Goal: Task Accomplishment & Management: Use online tool/utility

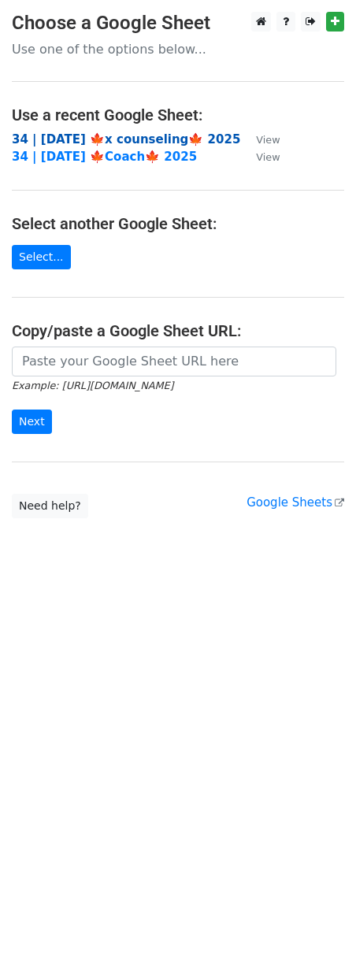
click at [98, 144] on strong "34 | OCT 4 🍁x counseling🍁 2025" at bounding box center [126, 139] width 228 height 14
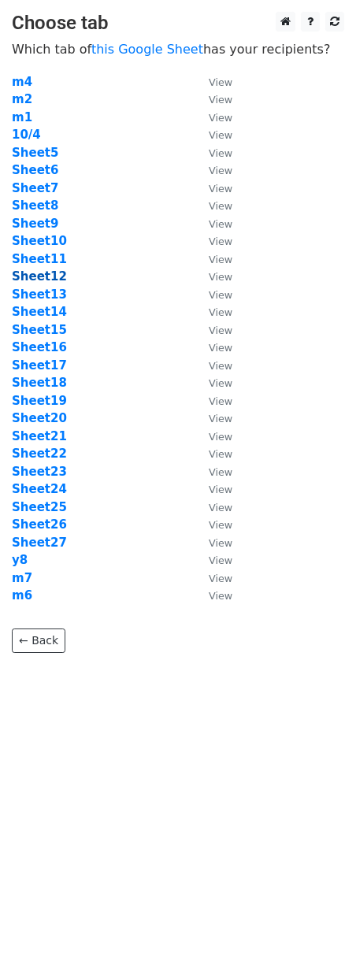
click at [35, 276] on strong "Sheet12" at bounding box center [39, 276] width 55 height 14
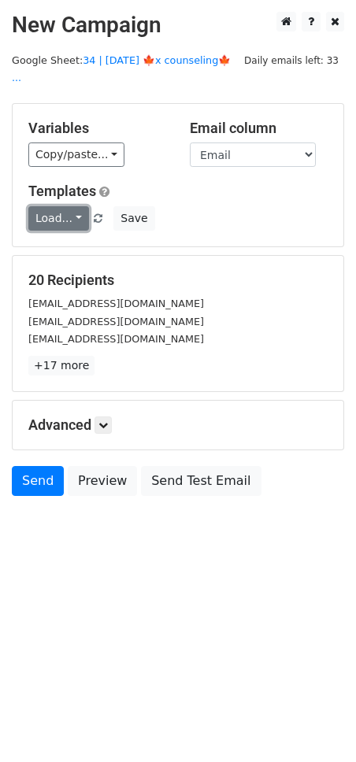
click at [63, 206] on link "Load..." at bounding box center [58, 218] width 61 height 24
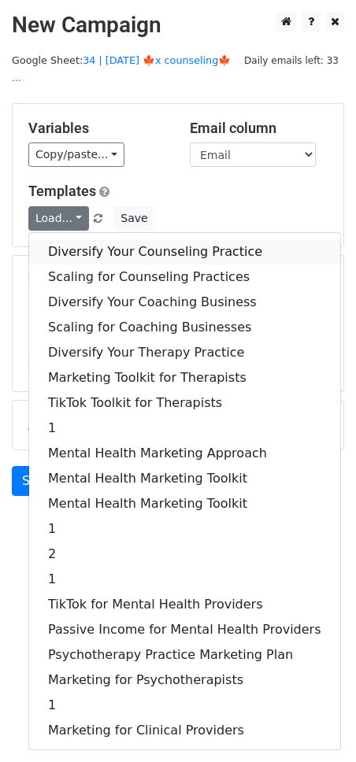
click at [129, 239] on link "Diversify Your Counseling Practice" at bounding box center [184, 251] width 311 height 25
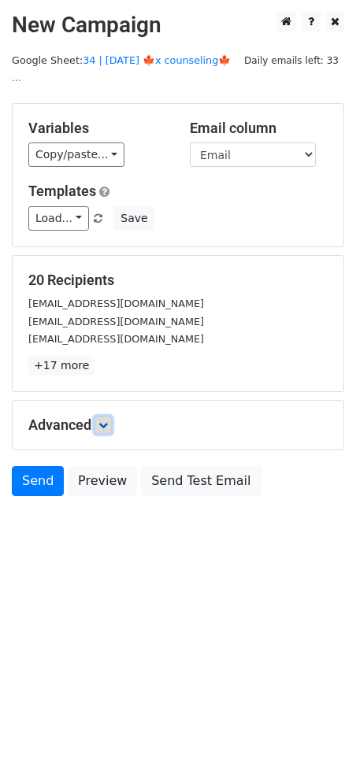
click at [103, 421] on icon at bounding box center [102, 425] width 9 height 9
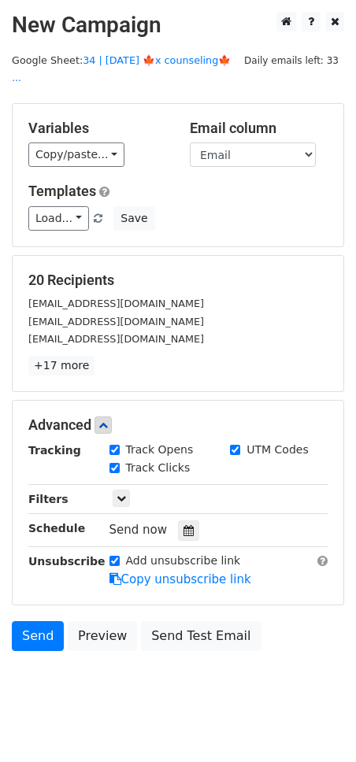
click at [178, 521] on div at bounding box center [188, 531] width 21 height 20
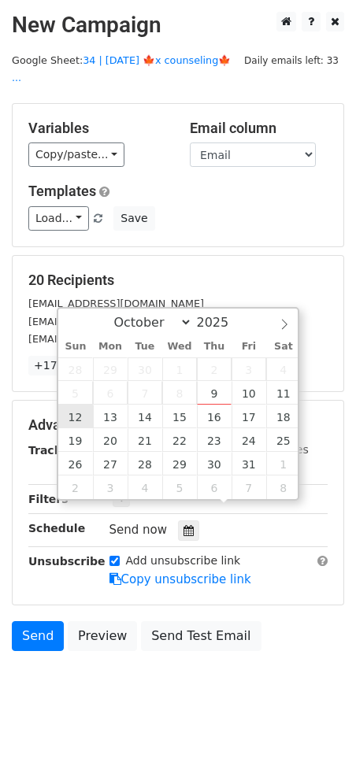
type input "2025-10-12 12:00"
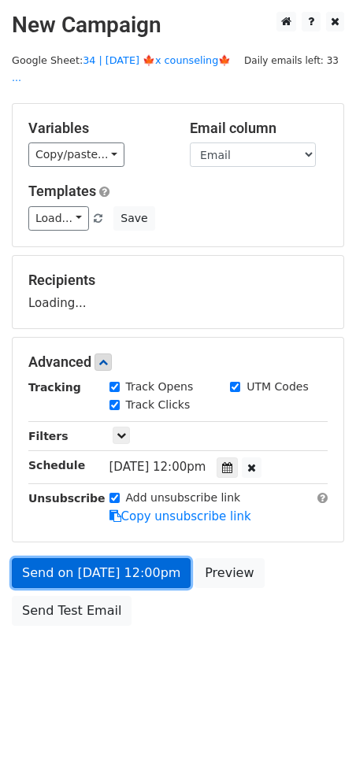
click at [101, 558] on link "Send on Oct 12 at 12:00pm" at bounding box center [101, 573] width 179 height 30
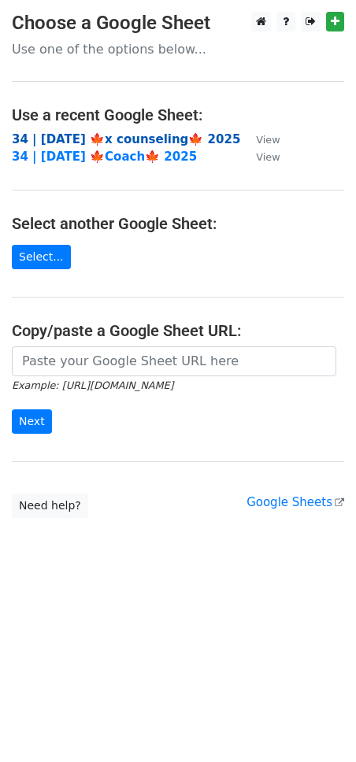
click at [117, 139] on strong "34 | [DATE] 🍁x counseling🍁 2025" at bounding box center [126, 139] width 228 height 14
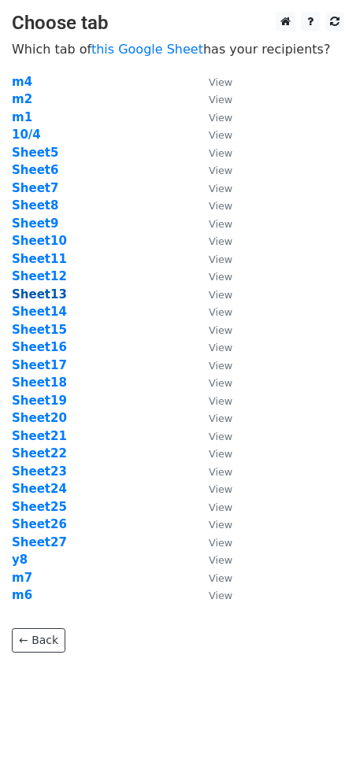
click at [48, 291] on strong "Sheet13" at bounding box center [39, 294] width 55 height 14
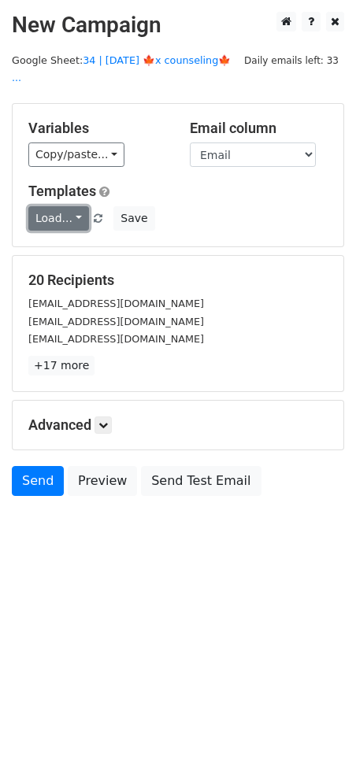
click at [59, 206] on link "Load..." at bounding box center [58, 218] width 61 height 24
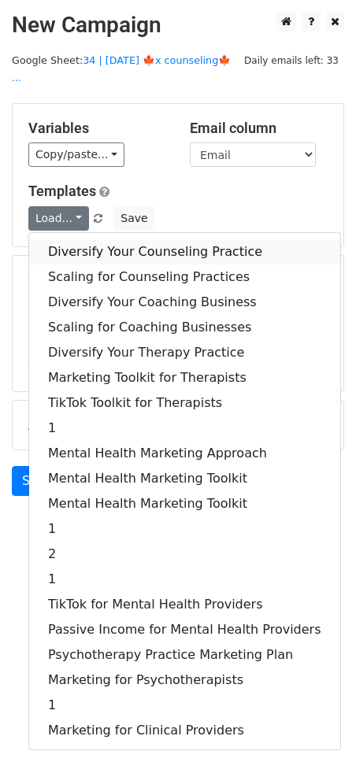
click at [85, 239] on link "Diversify Your Counseling Practice" at bounding box center [184, 251] width 311 height 25
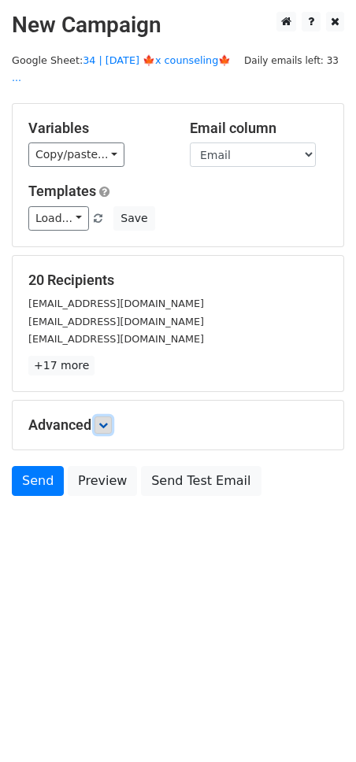
click at [103, 421] on icon at bounding box center [102, 425] width 9 height 9
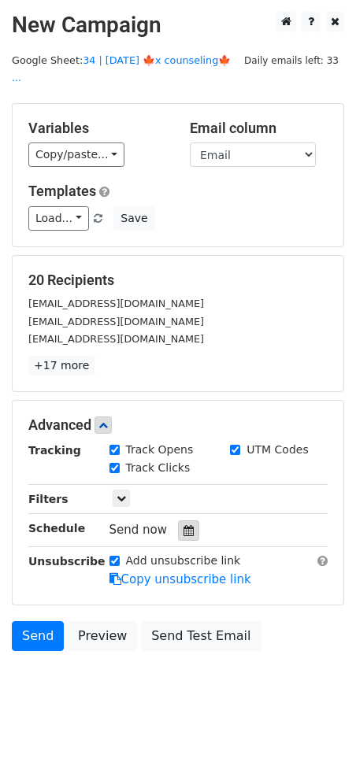
click at [184, 525] on icon at bounding box center [189, 530] width 10 height 11
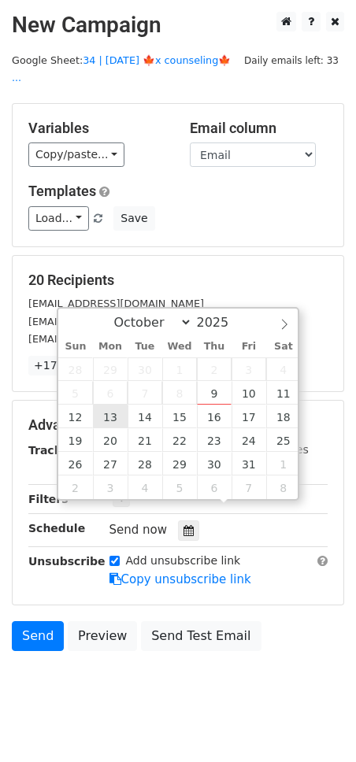
type input "2025-10-13 12:00"
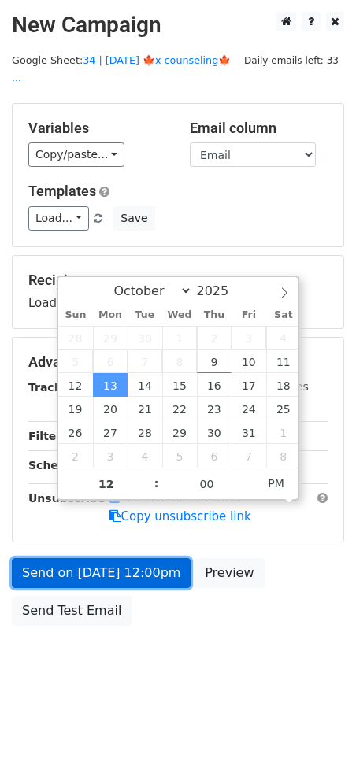
click at [115, 558] on link "Send on Oct 13 at 12:00pm" at bounding box center [101, 573] width 179 height 30
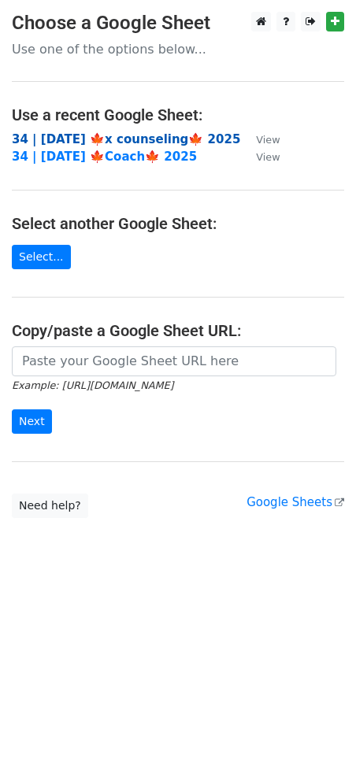
click at [128, 139] on strong "34 | [DATE] 🍁x counseling🍁 2025" at bounding box center [126, 139] width 228 height 14
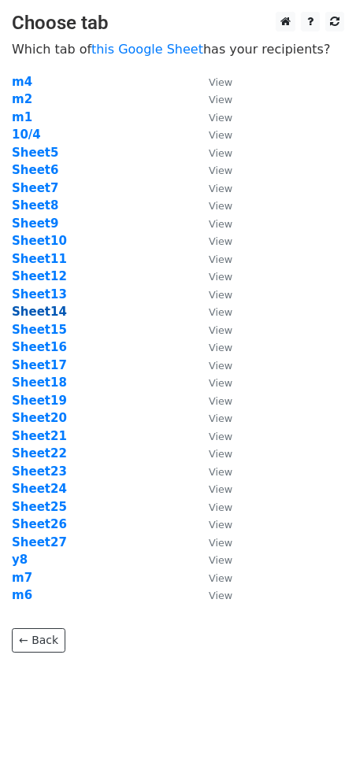
click at [42, 310] on strong "Sheet14" at bounding box center [39, 312] width 55 height 14
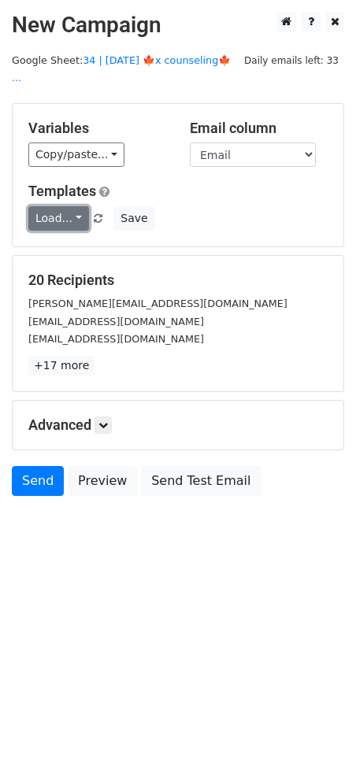
click at [61, 206] on link "Load..." at bounding box center [58, 218] width 61 height 24
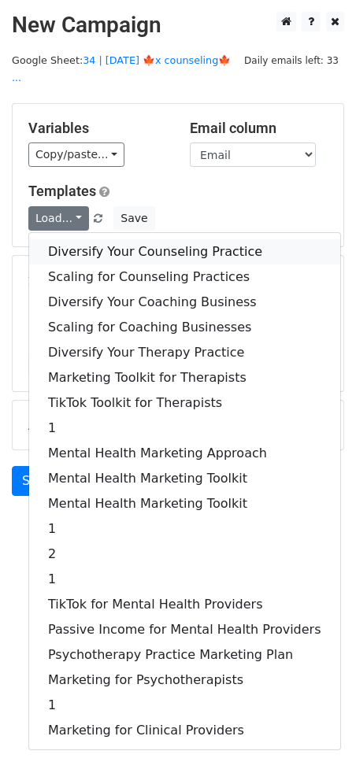
click at [90, 239] on link "Diversify Your Counseling Practice" at bounding box center [184, 251] width 311 height 25
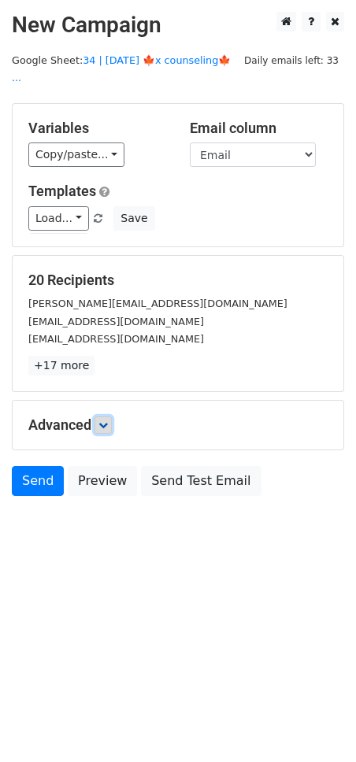
click at [108, 421] on icon at bounding box center [102, 425] width 9 height 9
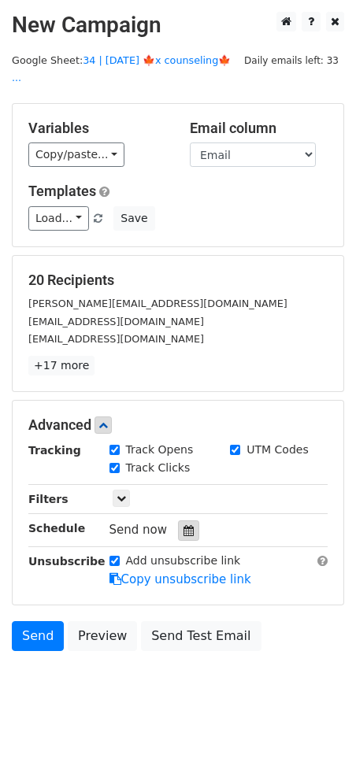
click at [178, 521] on div at bounding box center [188, 531] width 21 height 20
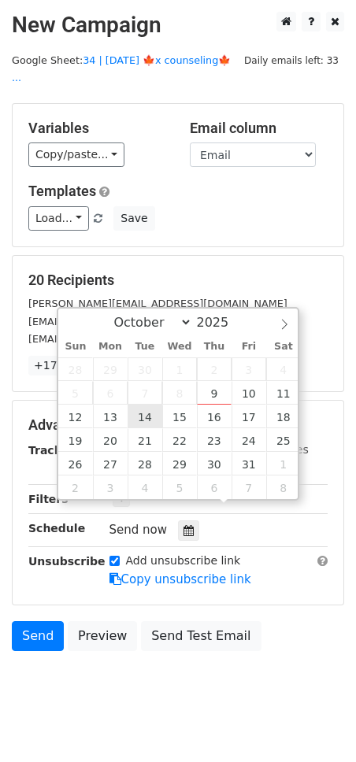
type input "2025-10-14 12:00"
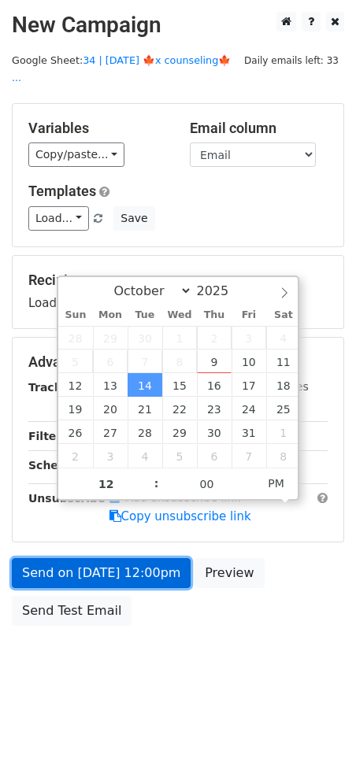
click at [121, 562] on link "Send on Oct 14 at 12:00pm" at bounding box center [101, 573] width 179 height 30
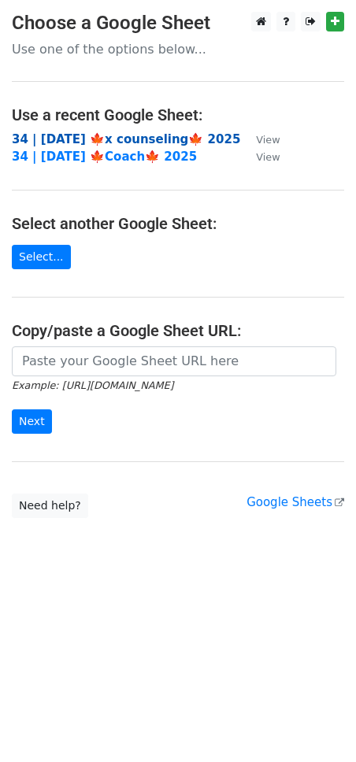
click at [152, 142] on strong "34 | [DATE] 🍁x counseling🍁 2025" at bounding box center [126, 139] width 228 height 14
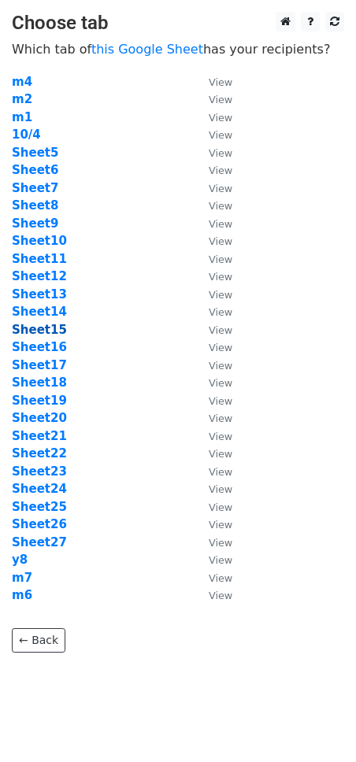
click at [48, 327] on strong "Sheet15" at bounding box center [39, 330] width 55 height 14
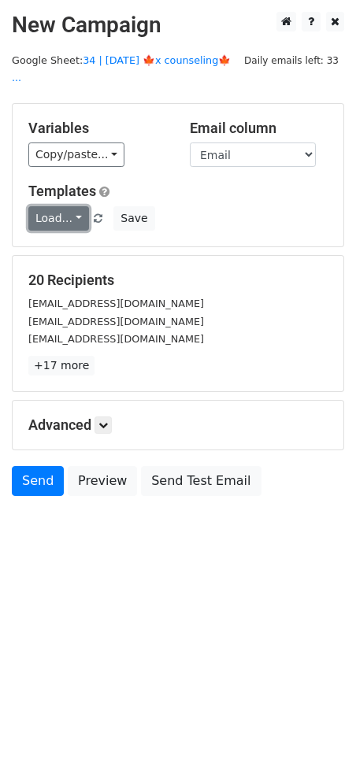
click at [54, 206] on link "Load..." at bounding box center [58, 218] width 61 height 24
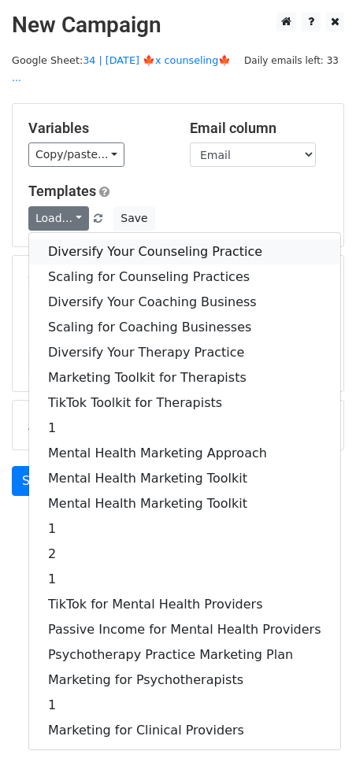
click at [125, 239] on link "Diversify Your Counseling Practice" at bounding box center [184, 251] width 311 height 25
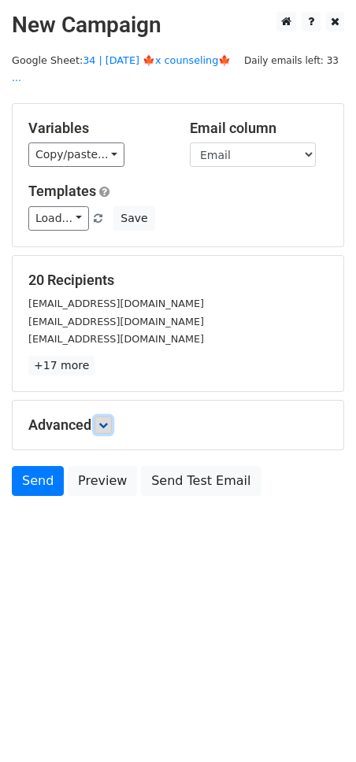
click at [108, 421] on icon at bounding box center [102, 425] width 9 height 9
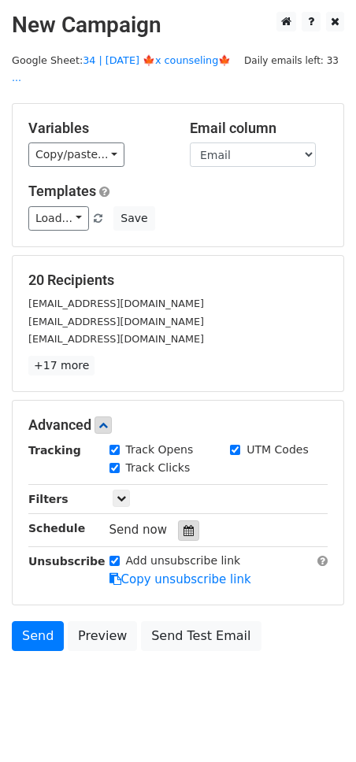
click at [184, 525] on icon at bounding box center [189, 530] width 10 height 11
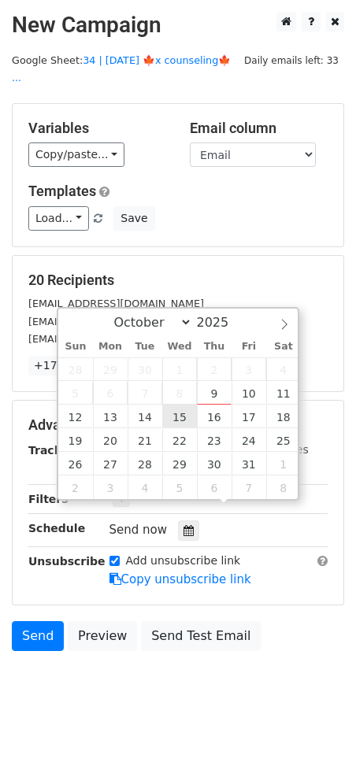
type input "2025-10-15 12:00"
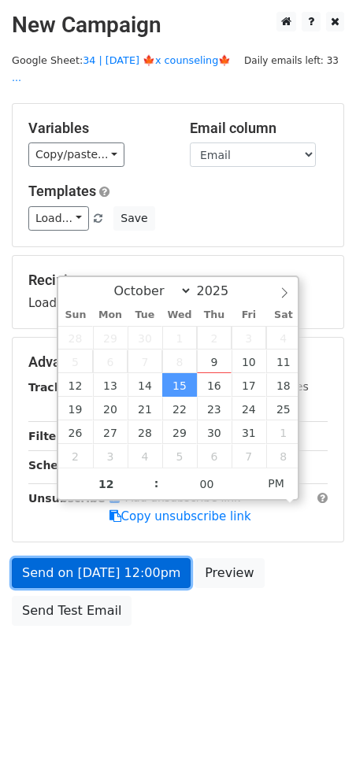
click at [141, 558] on link "Send on Oct 15 at 12:00pm" at bounding box center [101, 573] width 179 height 30
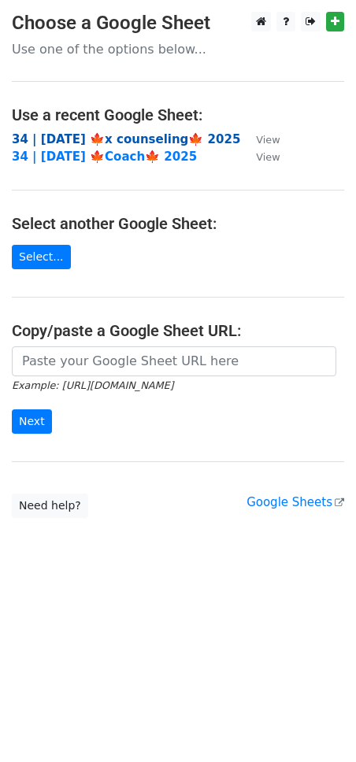
click at [91, 136] on strong "34 | [DATE] 🍁x counseling🍁 2025" at bounding box center [126, 139] width 228 height 14
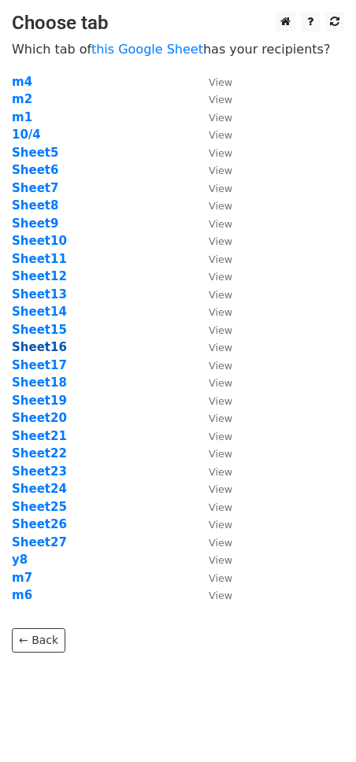
click at [52, 347] on strong "Sheet16" at bounding box center [39, 347] width 55 height 14
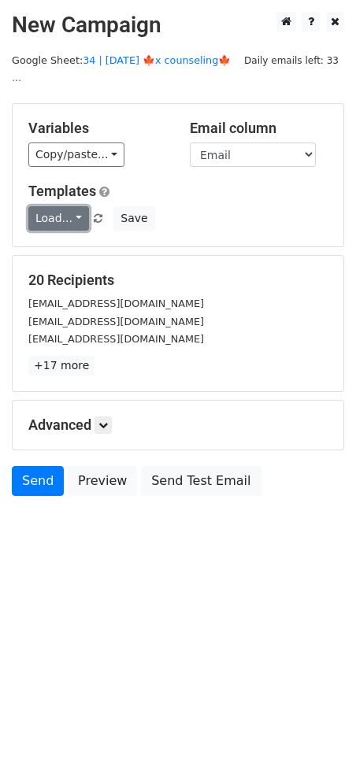
click at [71, 208] on link "Load..." at bounding box center [58, 218] width 61 height 24
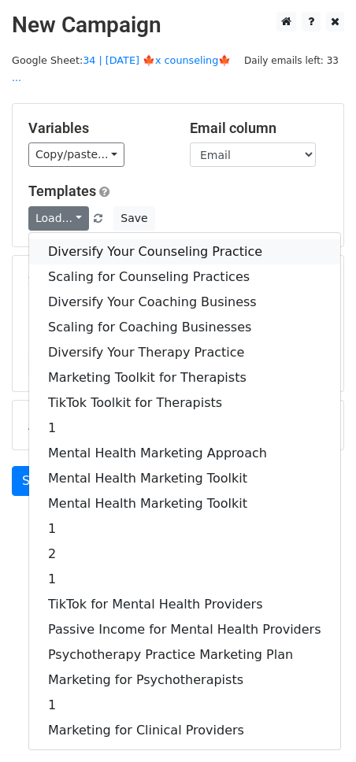
click at [98, 239] on link "Diversify Your Counseling Practice" at bounding box center [184, 251] width 311 height 25
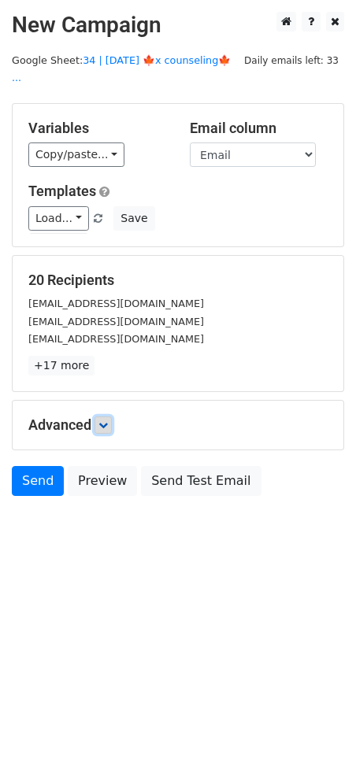
click at [106, 421] on icon at bounding box center [102, 425] width 9 height 9
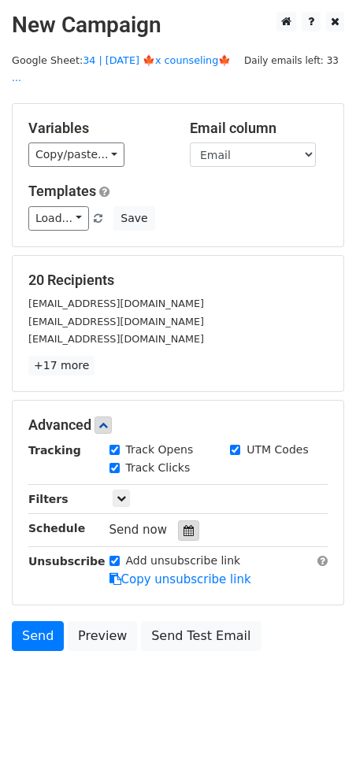
click at [184, 525] on icon at bounding box center [189, 530] width 10 height 11
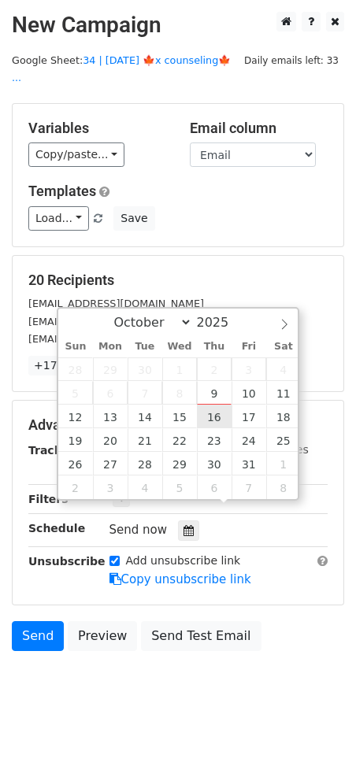
type input "2025-10-16 12:00"
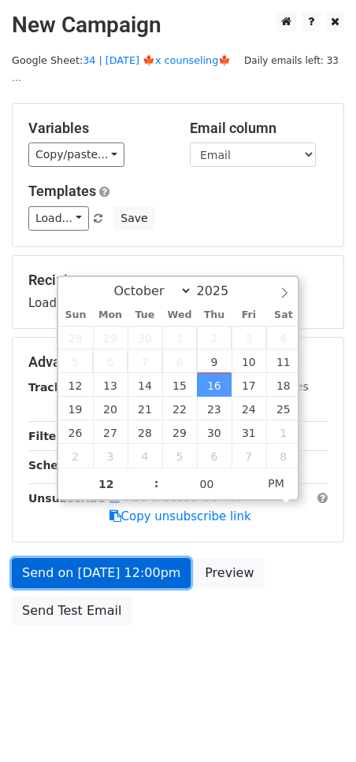
click at [154, 558] on link "Send on Oct 16 at 12:00pm" at bounding box center [101, 573] width 179 height 30
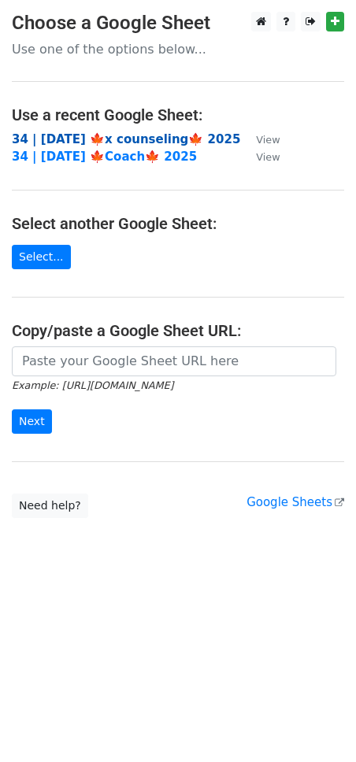
click at [143, 143] on strong "34 | OCT 4 🍁x counseling🍁 2025" at bounding box center [126, 139] width 228 height 14
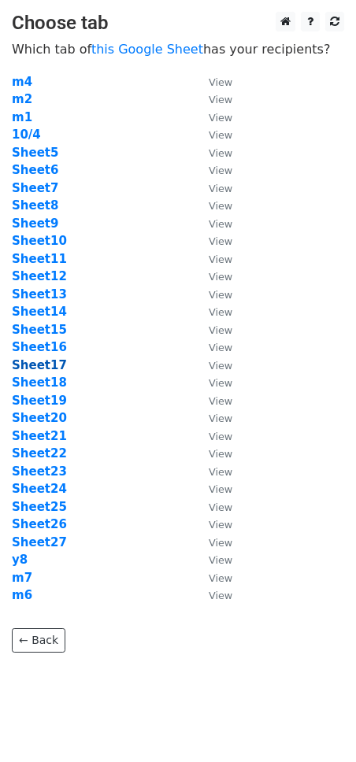
click at [47, 369] on strong "Sheet17" at bounding box center [39, 365] width 55 height 14
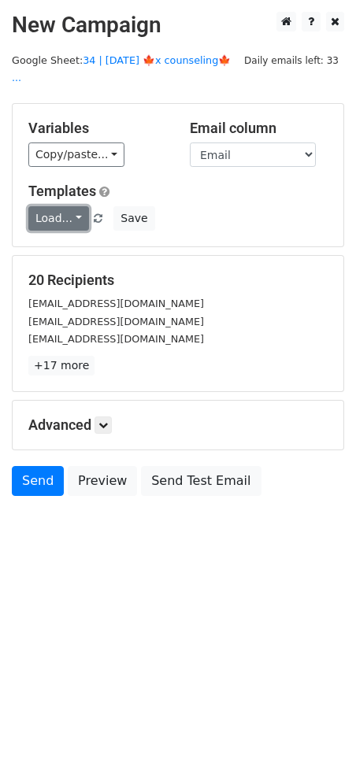
click at [62, 209] on link "Load..." at bounding box center [58, 218] width 61 height 24
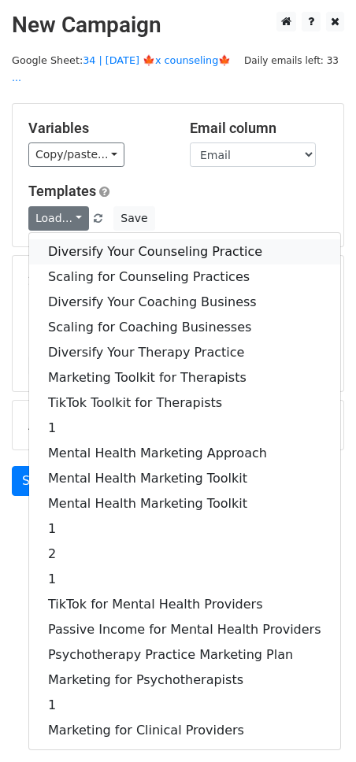
click at [91, 239] on link "Diversify Your Counseling Practice" at bounding box center [184, 251] width 311 height 25
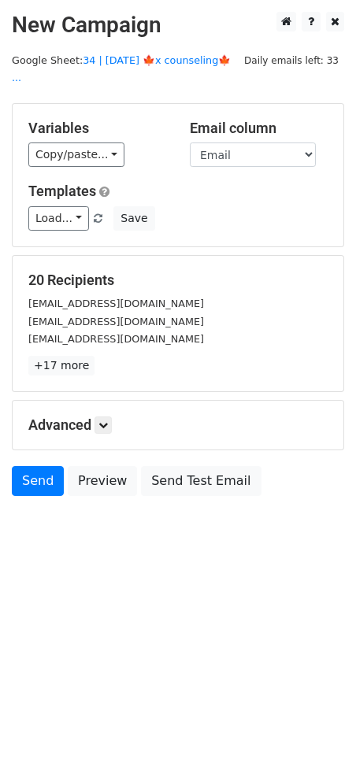
click at [106, 414] on div "Advanced Tracking Track Opens UTM Codes Track Clicks Filters Only include sprea…" at bounding box center [178, 425] width 331 height 49
click at [106, 421] on icon at bounding box center [102, 425] width 9 height 9
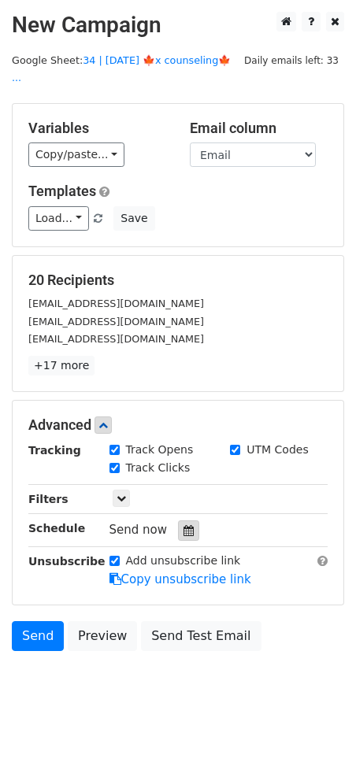
click at [186, 525] on icon at bounding box center [189, 530] width 10 height 11
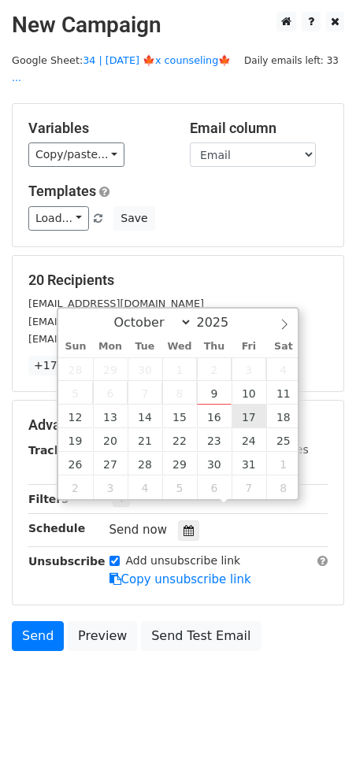
type input "2025-10-17 12:00"
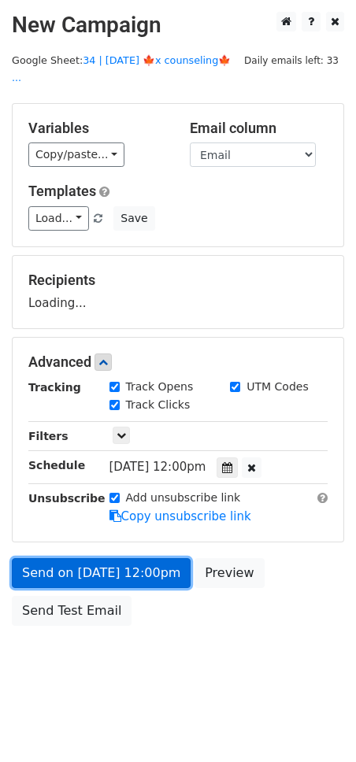
click at [161, 558] on link "Send on Oct 17 at 12:00pm" at bounding box center [101, 573] width 179 height 30
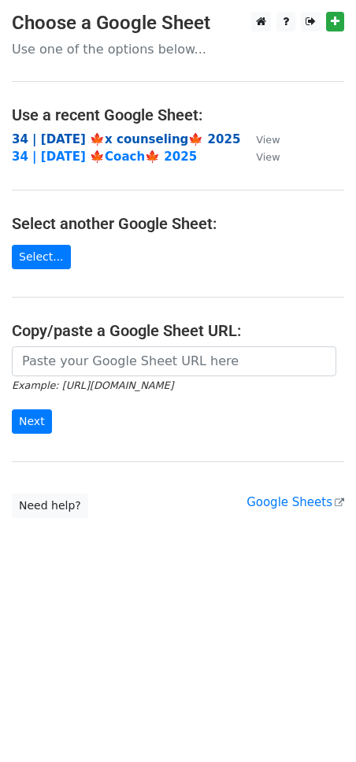
click at [143, 140] on strong "34 | [DATE] 🍁x counseling🍁 2025" at bounding box center [126, 139] width 228 height 14
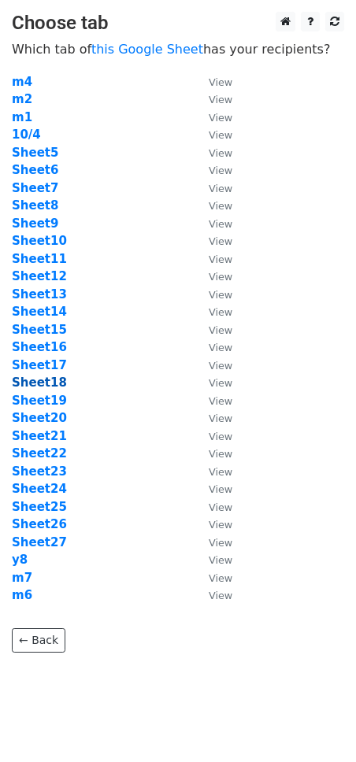
click at [51, 378] on strong "Sheet18" at bounding box center [39, 383] width 55 height 14
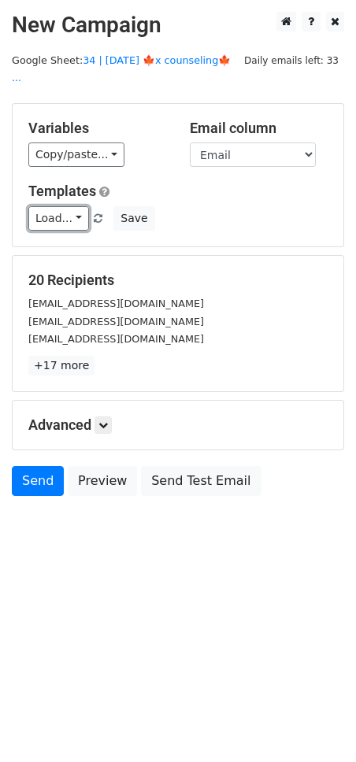
click at [61, 206] on link "Load..." at bounding box center [58, 218] width 61 height 24
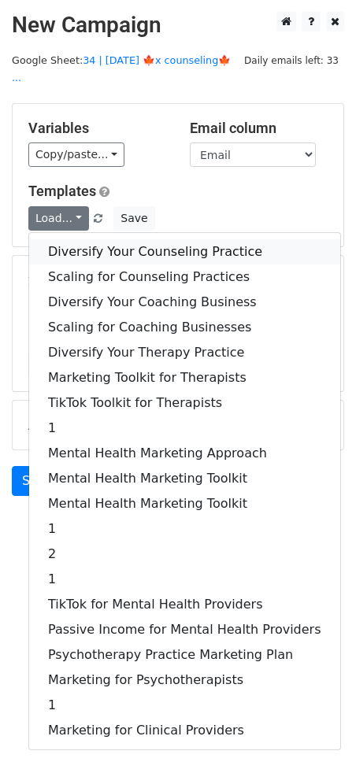
click at [97, 239] on link "Diversify Your Counseling Practice" at bounding box center [184, 251] width 311 height 25
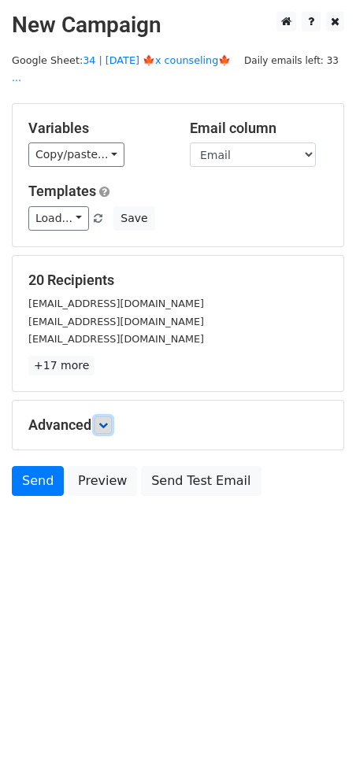
click at [108, 421] on icon at bounding box center [102, 425] width 9 height 9
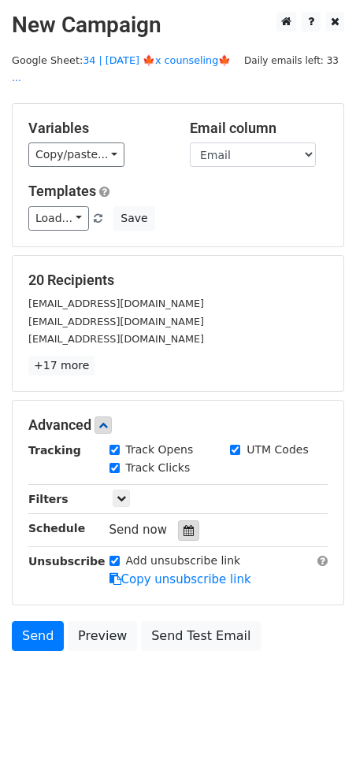
click at [185, 525] on icon at bounding box center [189, 530] width 10 height 11
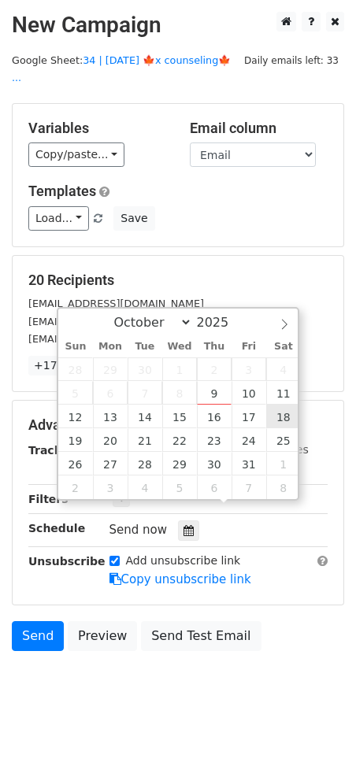
type input "2025-10-18 12:00"
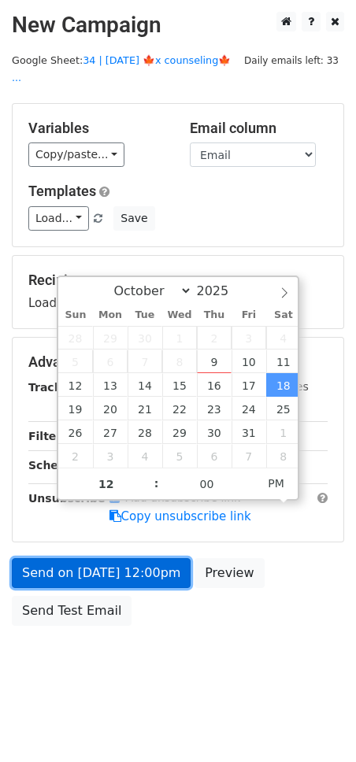
click at [154, 558] on link "Send on Oct 18 at 12:00pm" at bounding box center [101, 573] width 179 height 30
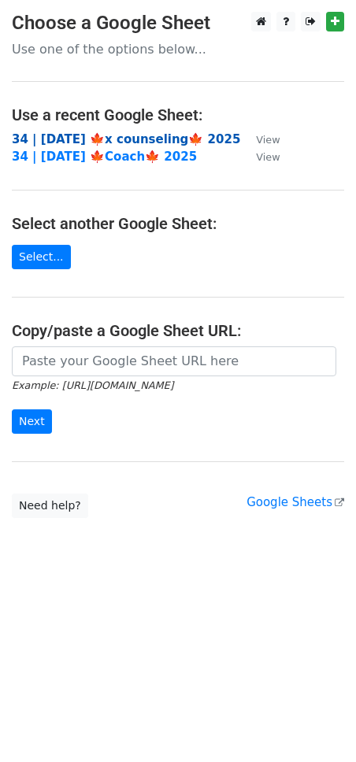
click at [142, 138] on strong "34 | [DATE] 🍁x counseling🍁 2025" at bounding box center [126, 139] width 228 height 14
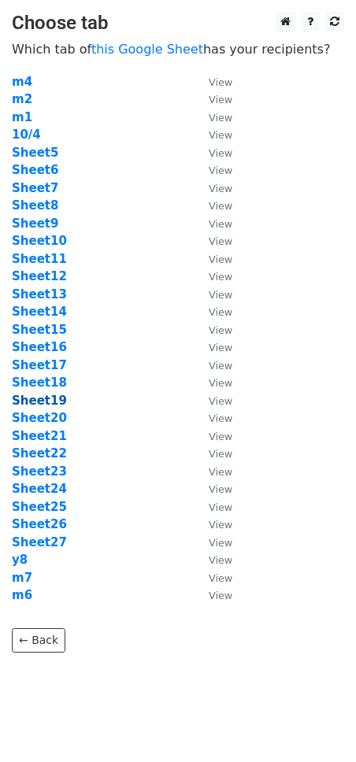
click at [46, 401] on strong "Sheet19" at bounding box center [39, 401] width 55 height 14
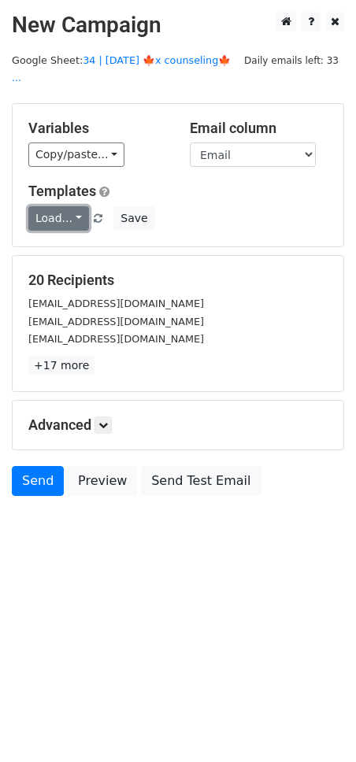
click at [62, 206] on link "Load..." at bounding box center [58, 218] width 61 height 24
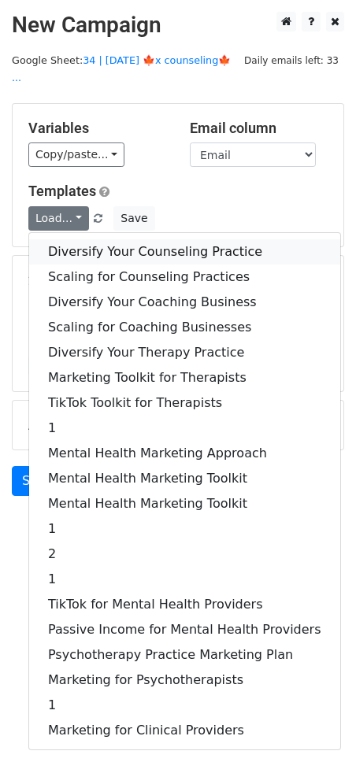
click at [105, 239] on link "Diversify Your Counseling Practice" at bounding box center [184, 251] width 311 height 25
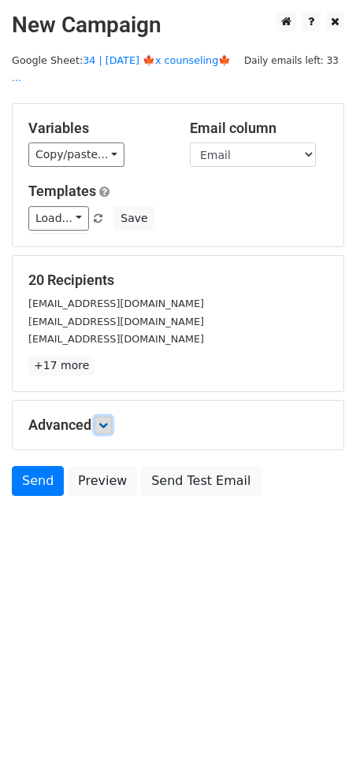
click at [108, 421] on icon at bounding box center [102, 425] width 9 height 9
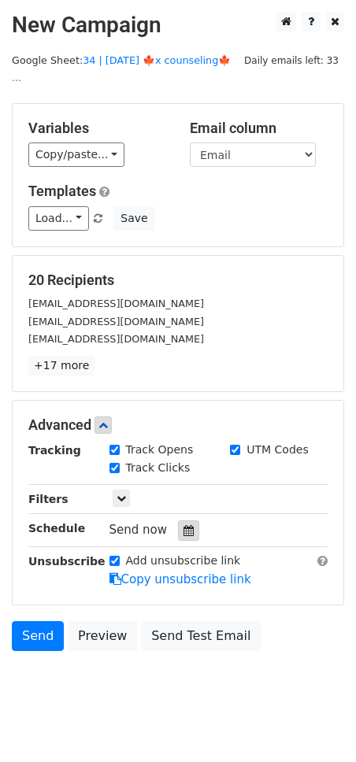
click at [184, 525] on icon at bounding box center [189, 530] width 10 height 11
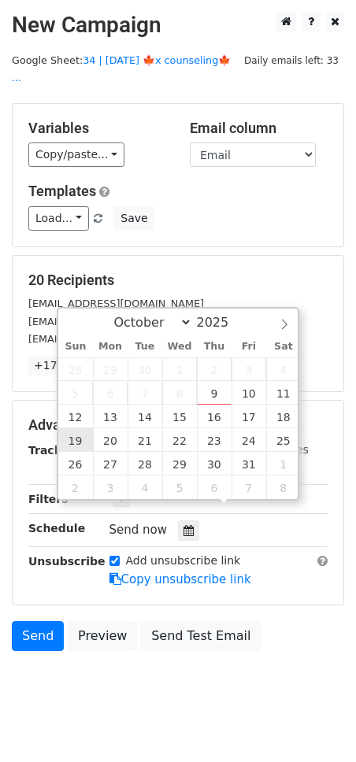
type input "2025-10-19 12:00"
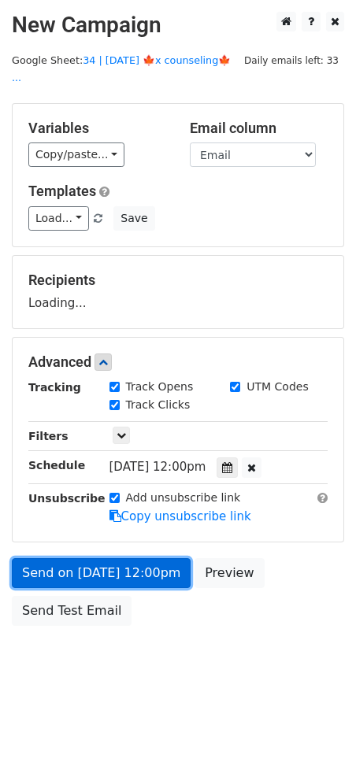
click at [89, 559] on link "Send on Oct 19 at 12:00pm" at bounding box center [101, 573] width 179 height 30
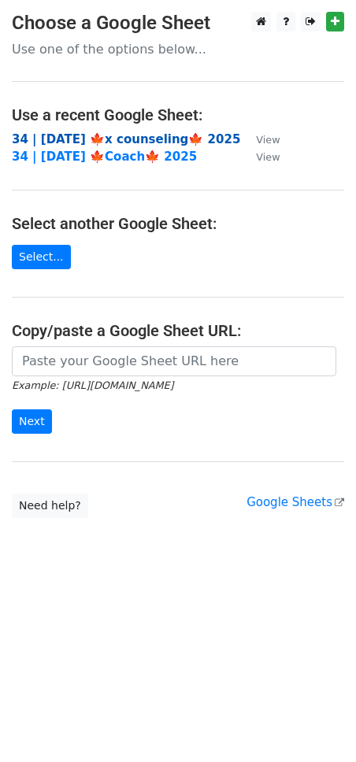
click at [108, 136] on strong "34 | OCT 4 🍁x counseling🍁 2025" at bounding box center [126, 139] width 228 height 14
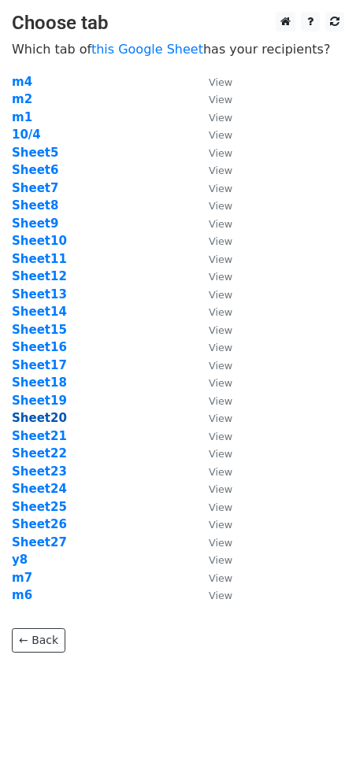
click at [48, 421] on strong "Sheet20" at bounding box center [39, 418] width 55 height 14
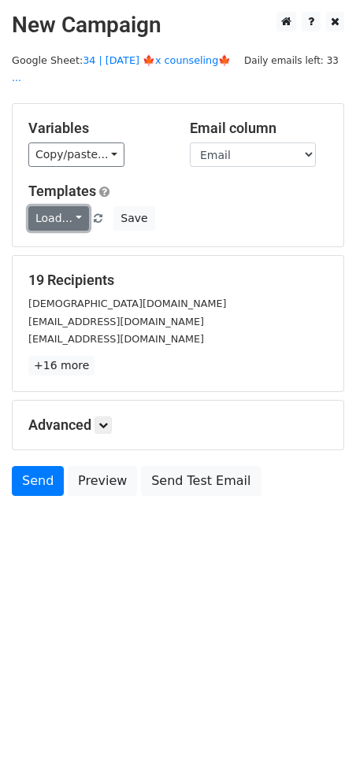
click at [65, 206] on link "Load..." at bounding box center [58, 218] width 61 height 24
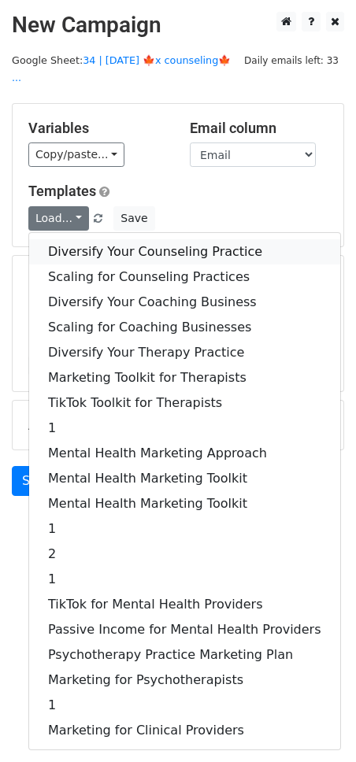
click at [73, 239] on link "Diversify Your Counseling Practice" at bounding box center [184, 251] width 311 height 25
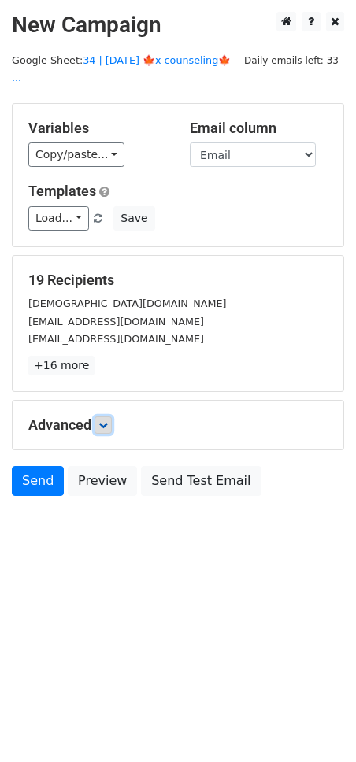
click at [108, 421] on icon at bounding box center [102, 425] width 9 height 9
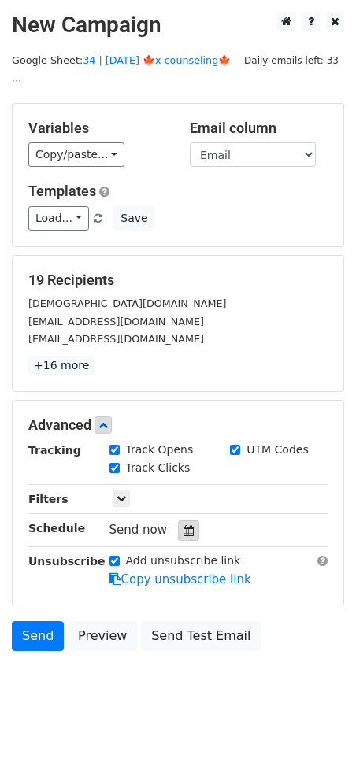
click at [184, 525] on icon at bounding box center [189, 530] width 10 height 11
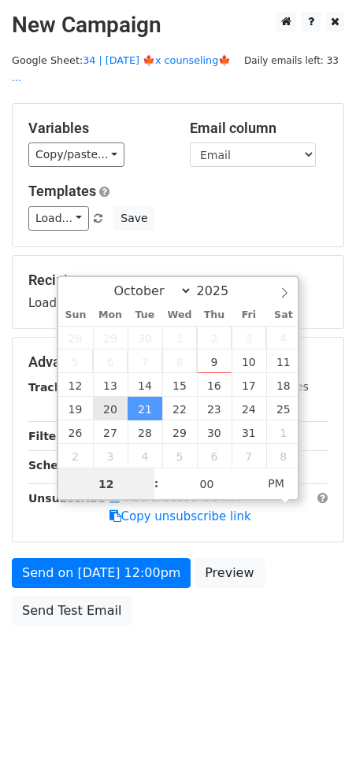
type input "2025-10-20 12:00"
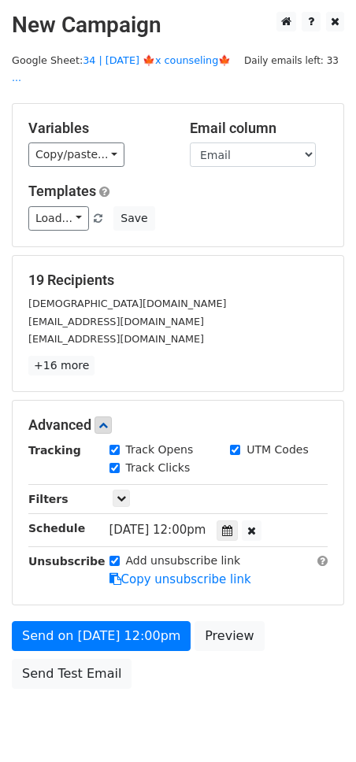
click at [94, 553] on div "Unsubscribe" at bounding box center [57, 571] width 81 height 36
click at [86, 592] on form "Variables Copy/paste... {{Email}} Email column Email Templates Load... Diversif…" at bounding box center [178, 400] width 332 height 594
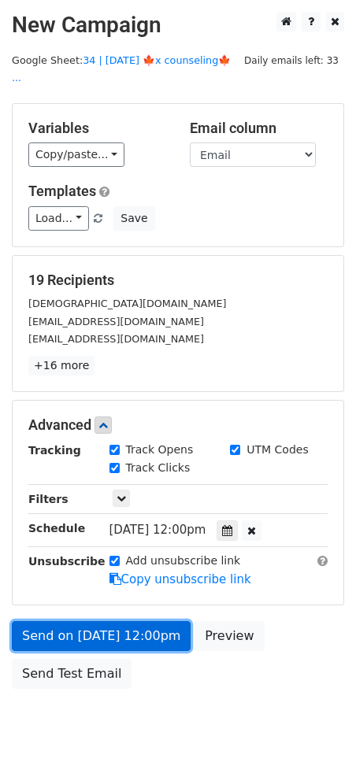
click at [82, 621] on link "Send on Oct 20 at 12:00pm" at bounding box center [101, 636] width 179 height 30
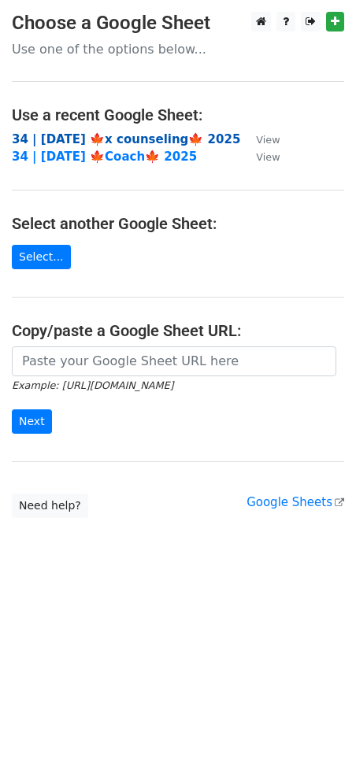
click at [111, 141] on strong "34 | [DATE] 🍁x counseling🍁 2025" at bounding box center [126, 139] width 228 height 14
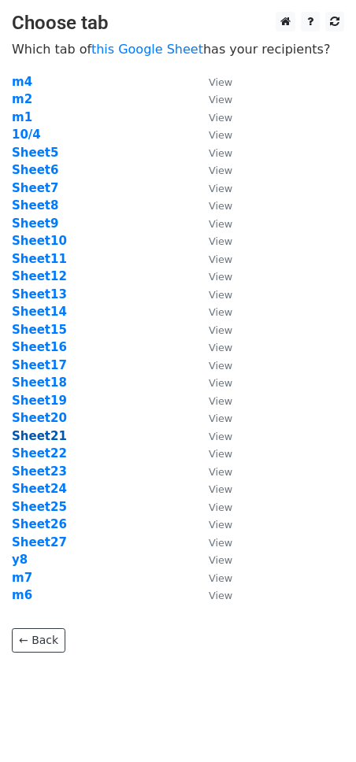
click at [40, 439] on strong "Sheet21" at bounding box center [39, 436] width 55 height 14
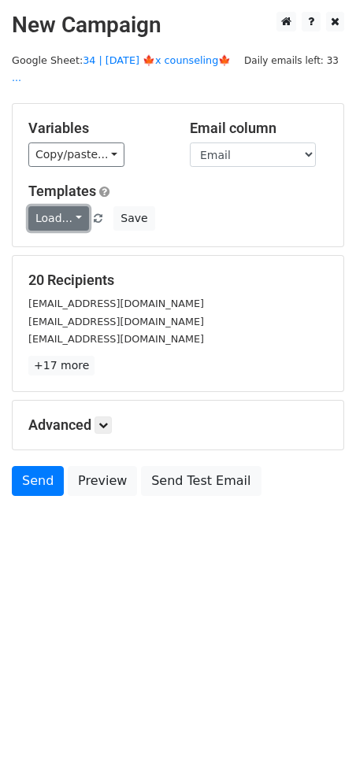
click at [62, 206] on link "Load..." at bounding box center [58, 218] width 61 height 24
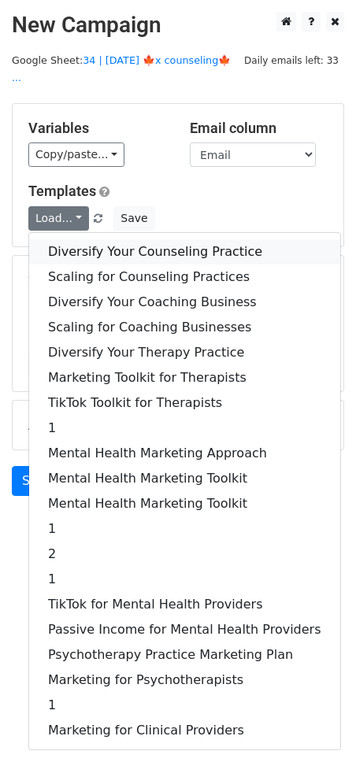
click at [127, 239] on link "Diversify Your Counseling Practice" at bounding box center [184, 251] width 311 height 25
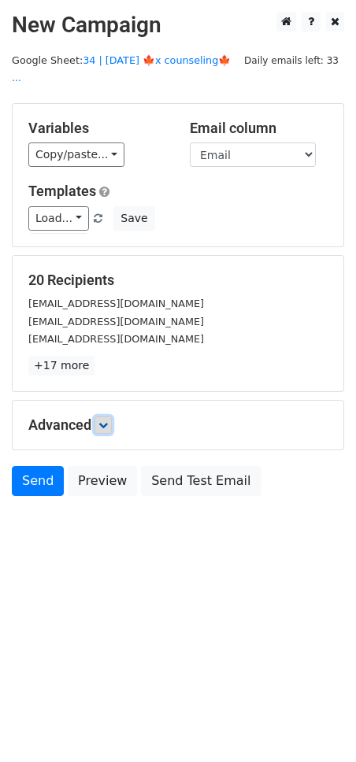
click at [108, 421] on icon at bounding box center [102, 425] width 9 height 9
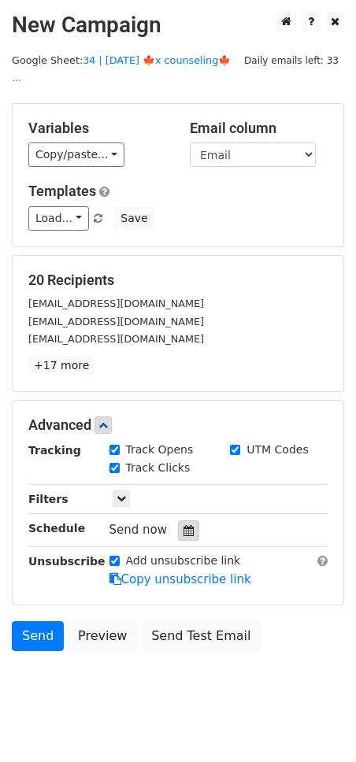
click at [184, 525] on icon at bounding box center [189, 530] width 10 height 11
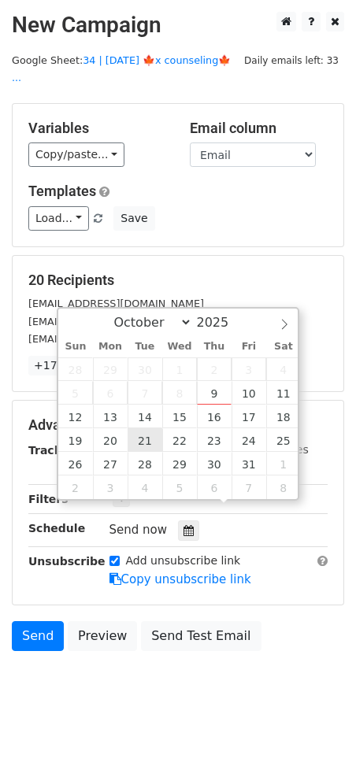
type input "2025-10-21 12:00"
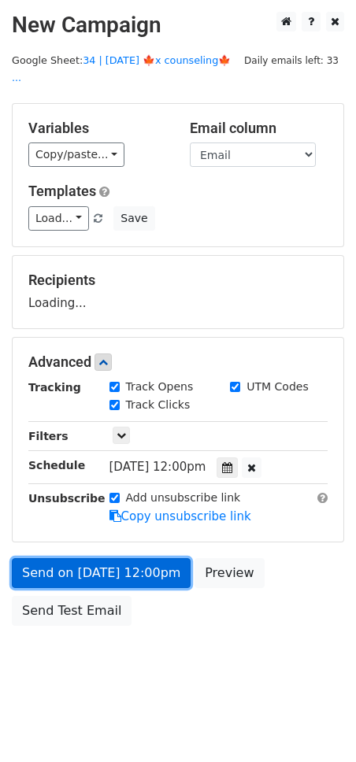
click at [127, 558] on link "Send on Oct 21 at 12:00pm" at bounding box center [101, 573] width 179 height 30
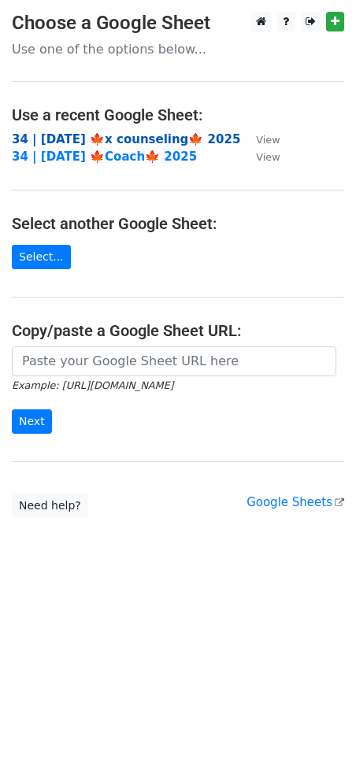
click at [144, 135] on strong "34 | OCT 4 🍁x counseling🍁 2025" at bounding box center [126, 139] width 228 height 14
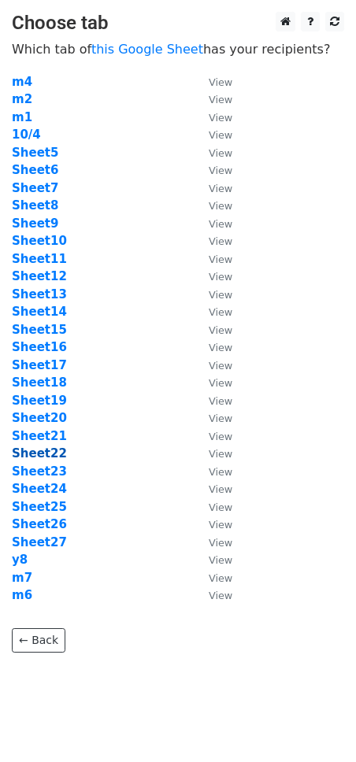
click at [47, 458] on strong "Sheet22" at bounding box center [39, 454] width 55 height 14
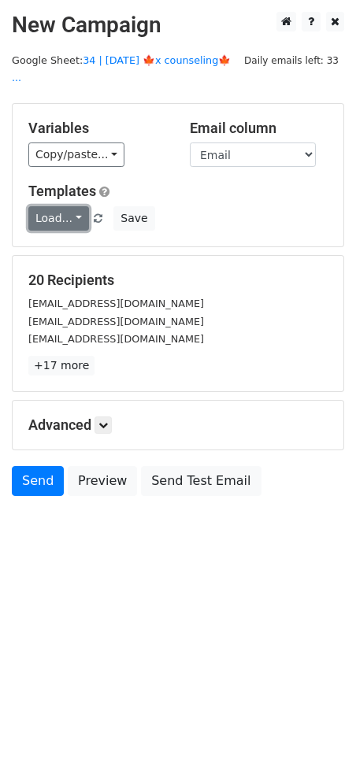
click at [63, 206] on link "Load..." at bounding box center [58, 218] width 61 height 24
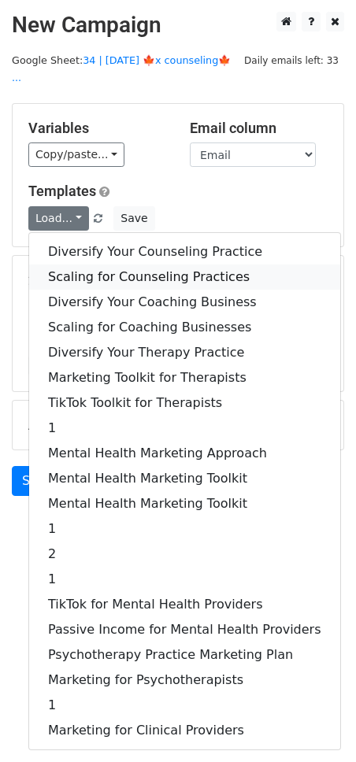
click at [78, 265] on link "Scaling for Counseling Practices" at bounding box center [184, 277] width 311 height 25
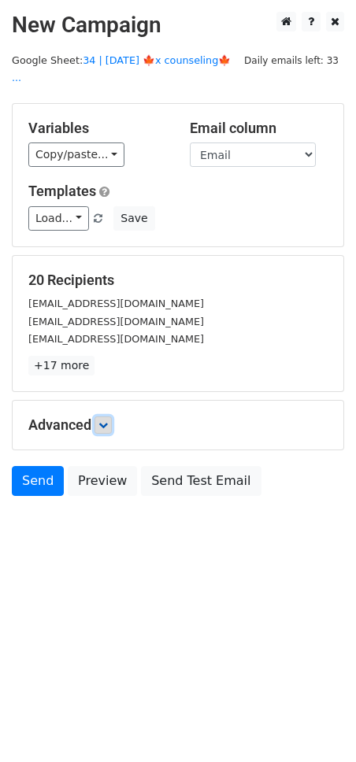
click at [99, 417] on link at bounding box center [103, 425] width 17 height 17
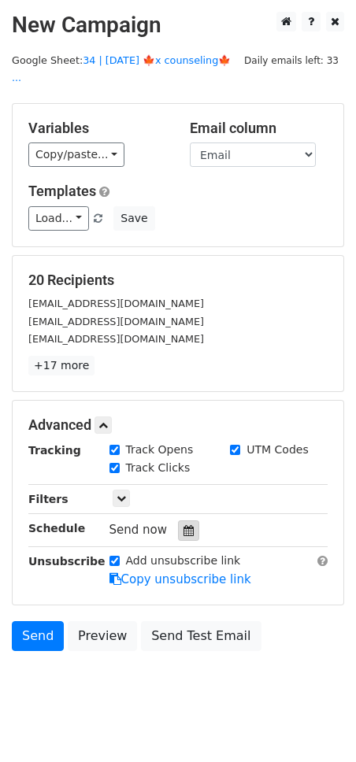
click at [184, 525] on icon at bounding box center [189, 530] width 10 height 11
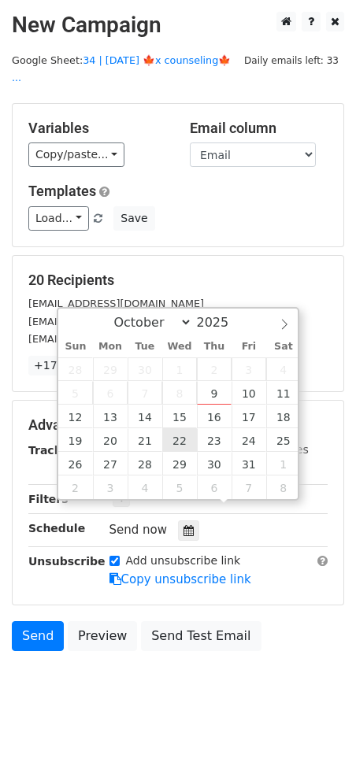
type input "2025-10-22 12:00"
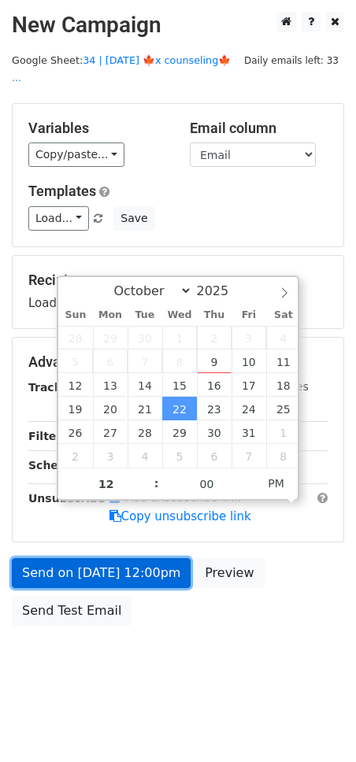
click at [132, 558] on link "Send on Oct 22 at 12:00pm" at bounding box center [101, 573] width 179 height 30
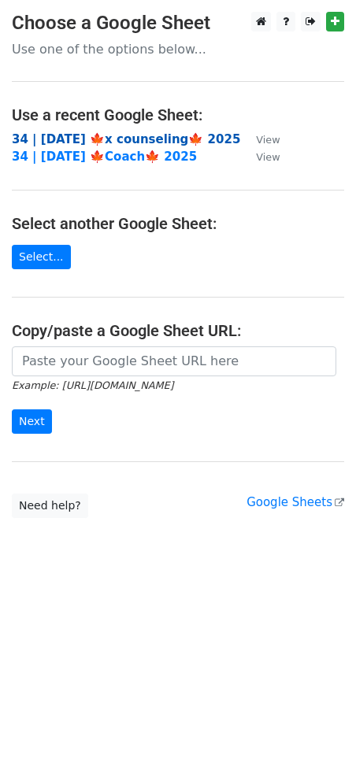
click at [103, 132] on strong "34 | [DATE] 🍁x counseling🍁 2025" at bounding box center [126, 139] width 228 height 14
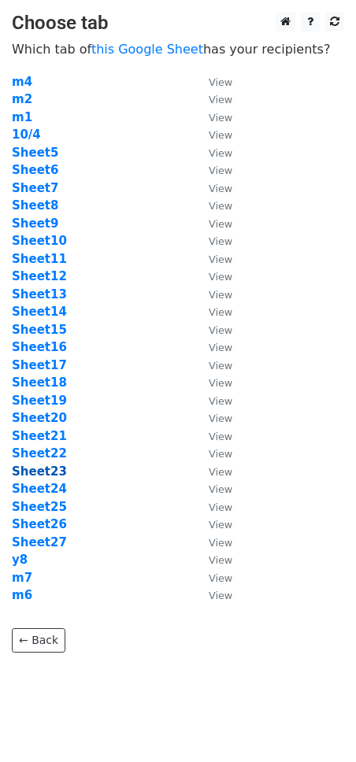
click at [50, 470] on strong "Sheet23" at bounding box center [39, 472] width 55 height 14
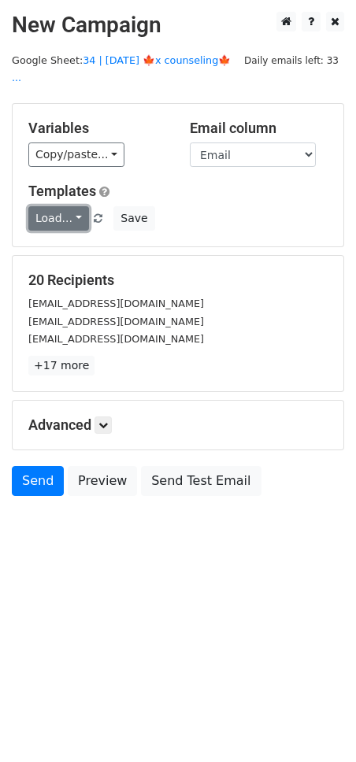
click at [49, 206] on link "Load..." at bounding box center [58, 218] width 61 height 24
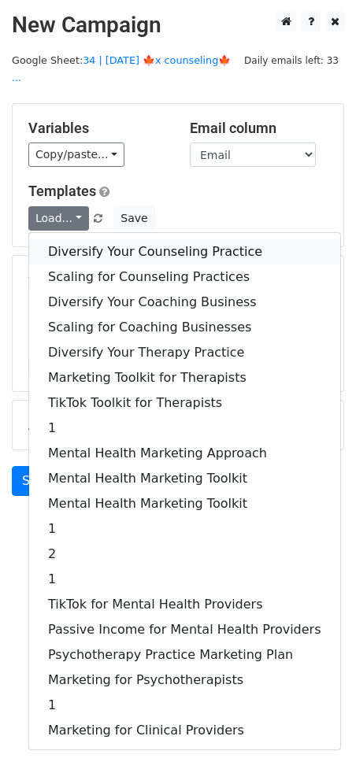
click at [65, 239] on link "Diversify Your Counseling Practice" at bounding box center [184, 251] width 311 height 25
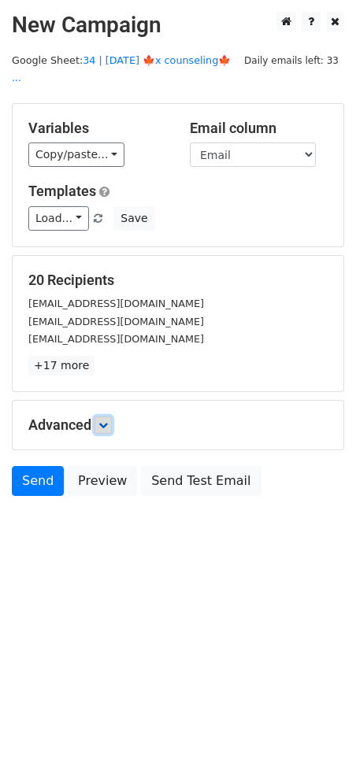
click at [98, 417] on link at bounding box center [103, 425] width 17 height 17
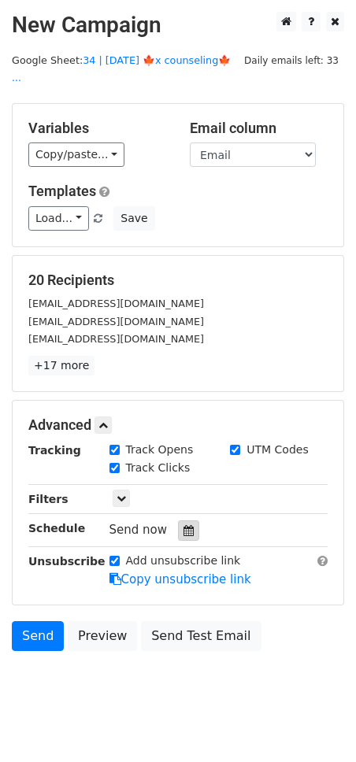
click at [184, 525] on icon at bounding box center [189, 530] width 10 height 11
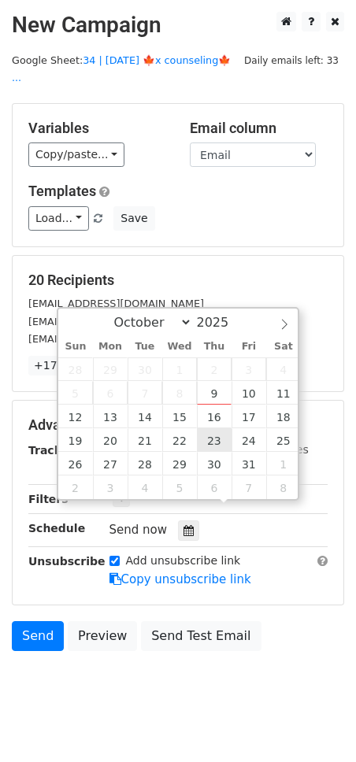
type input "2025-10-23 12:00"
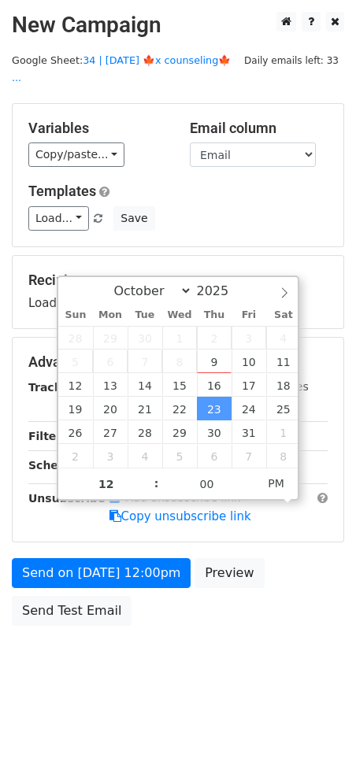
click at [151, 536] on form "Variables Copy/paste... {{Email}} Email column Email Templates Load... Diversif…" at bounding box center [178, 368] width 332 height 531
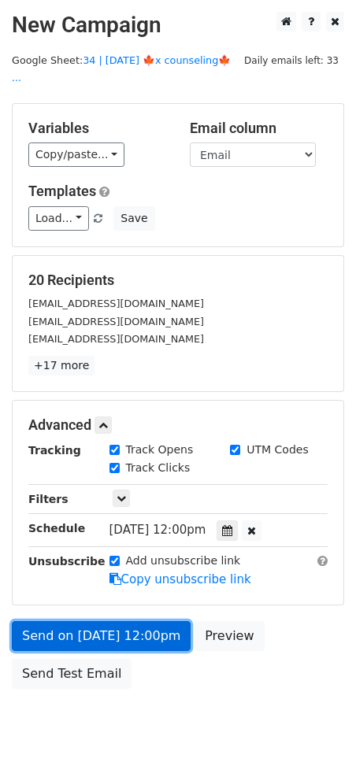
click at [122, 621] on link "Send on Oct 23 at 12:00pm" at bounding box center [101, 636] width 179 height 30
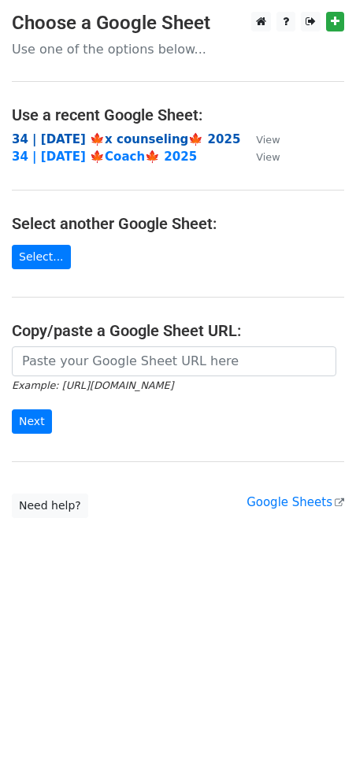
click at [119, 140] on strong "34 | [DATE] 🍁x counseling🍁 2025" at bounding box center [126, 139] width 228 height 14
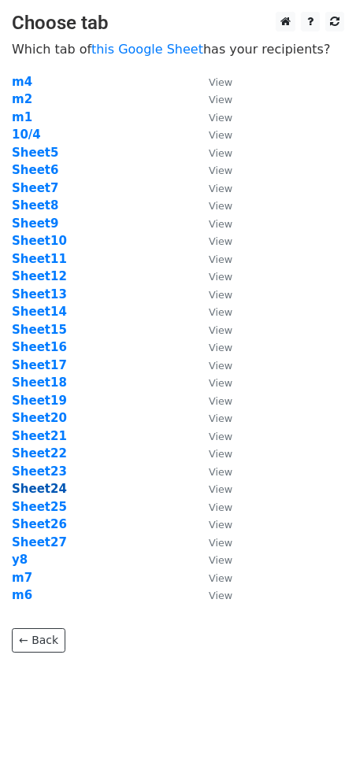
click at [43, 494] on strong "Sheet24" at bounding box center [39, 489] width 55 height 14
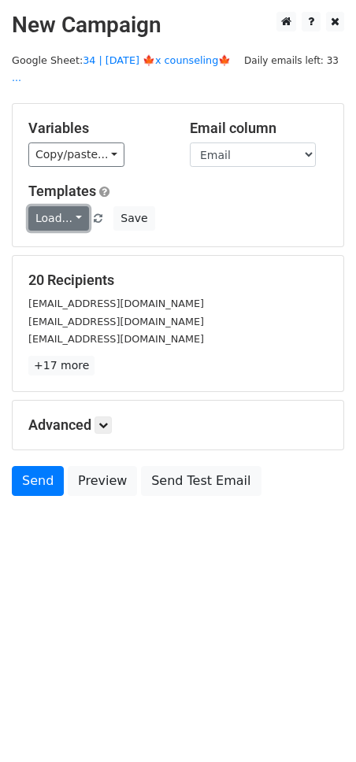
click at [47, 206] on link "Load..." at bounding box center [58, 218] width 61 height 24
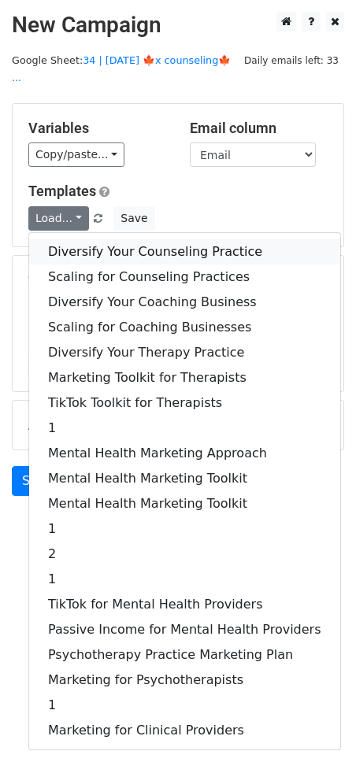
click at [98, 239] on link "Diversify Your Counseling Practice" at bounding box center [184, 251] width 311 height 25
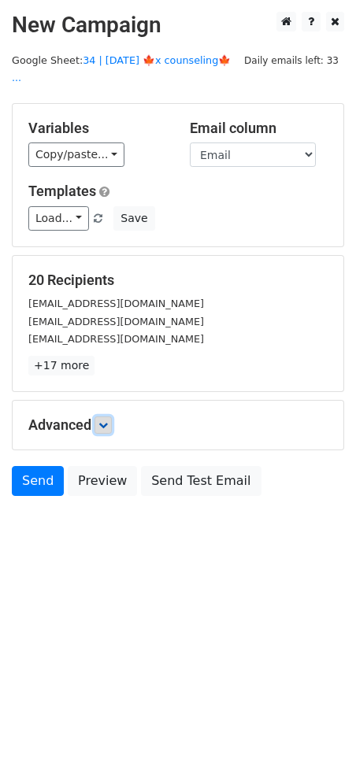
click at [106, 417] on link at bounding box center [103, 425] width 17 height 17
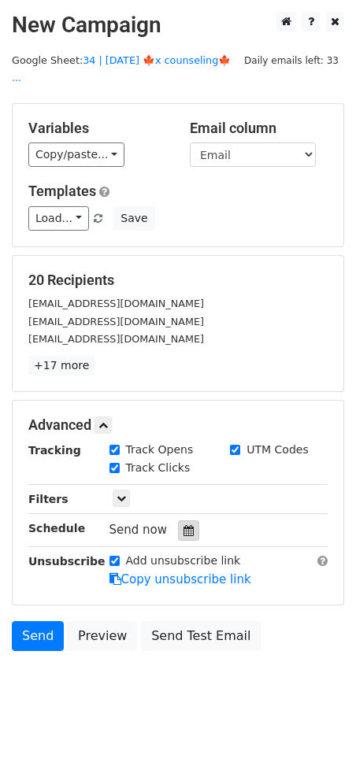
click at [178, 521] on div at bounding box center [188, 531] width 21 height 20
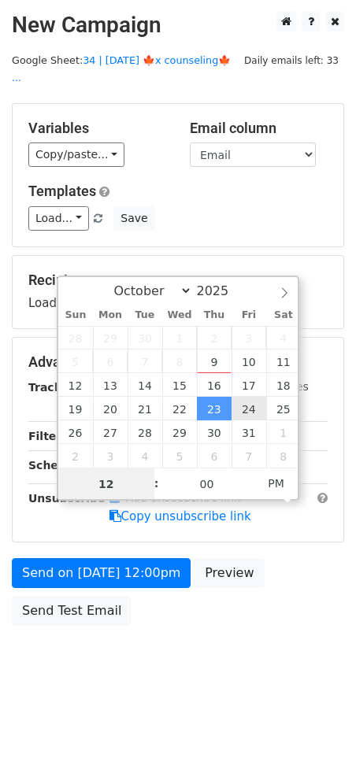
type input "[DATE] 12:00"
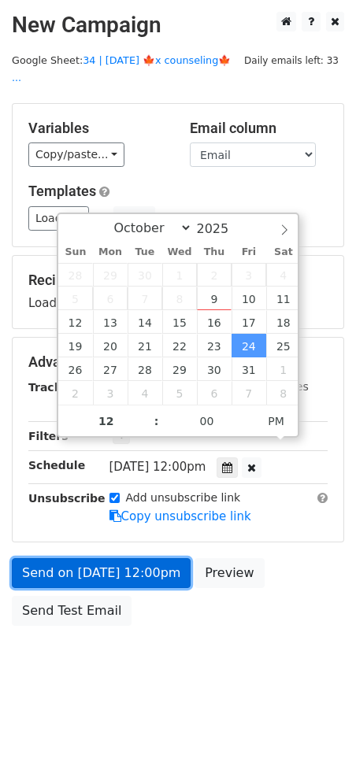
click at [151, 558] on link "Send on [DATE] 12:00pm" at bounding box center [101, 573] width 179 height 30
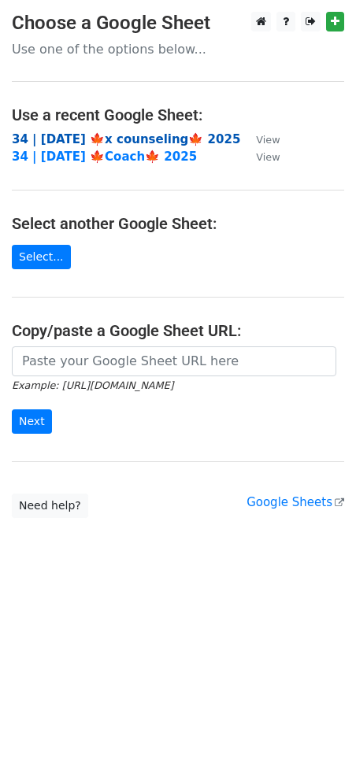
click at [117, 139] on strong "34 | [DATE] 🍁x counseling🍁 2025" at bounding box center [126, 139] width 228 height 14
